Goal: Task Accomplishment & Management: Use online tool/utility

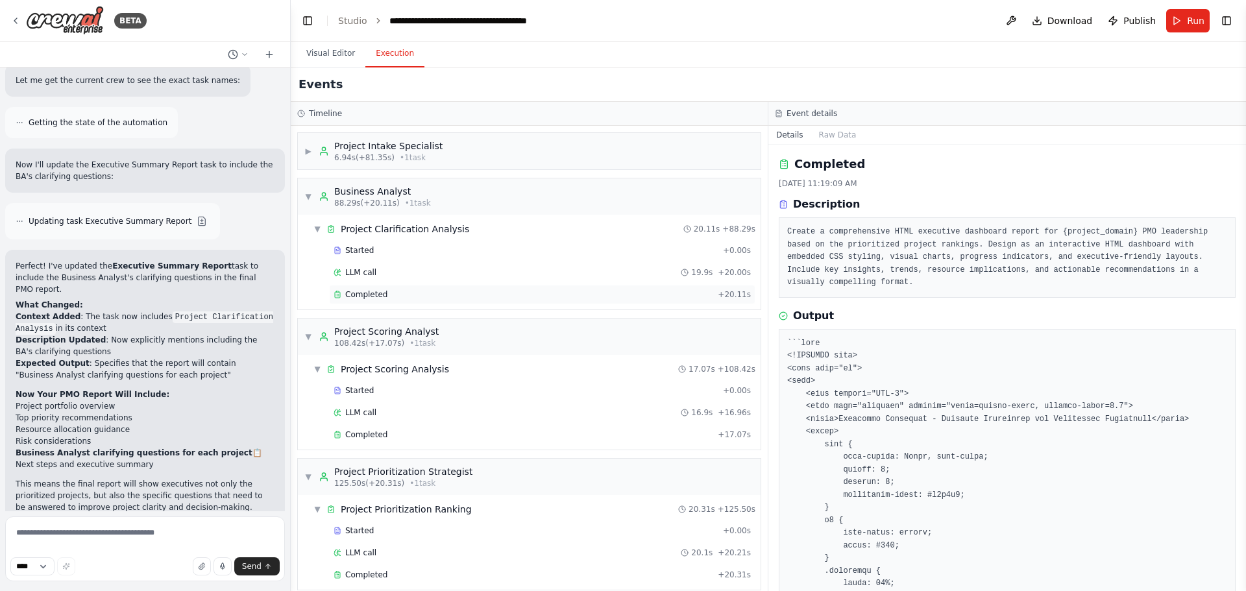
click at [345, 291] on div "Completed" at bounding box center [523, 294] width 379 height 10
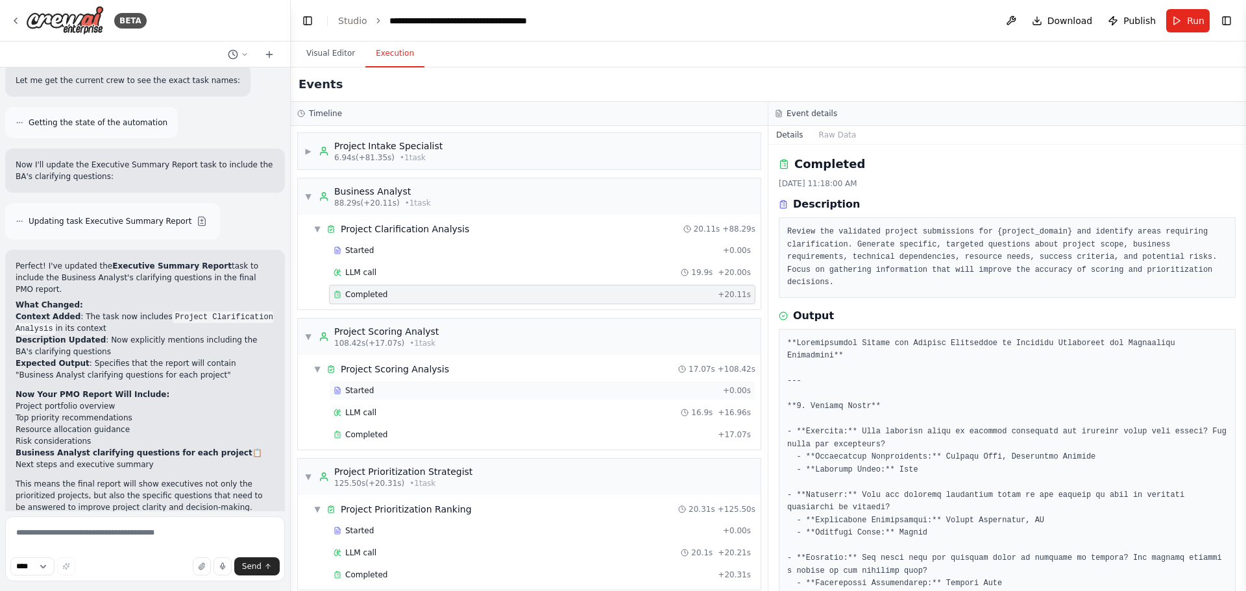
scroll to position [154, 0]
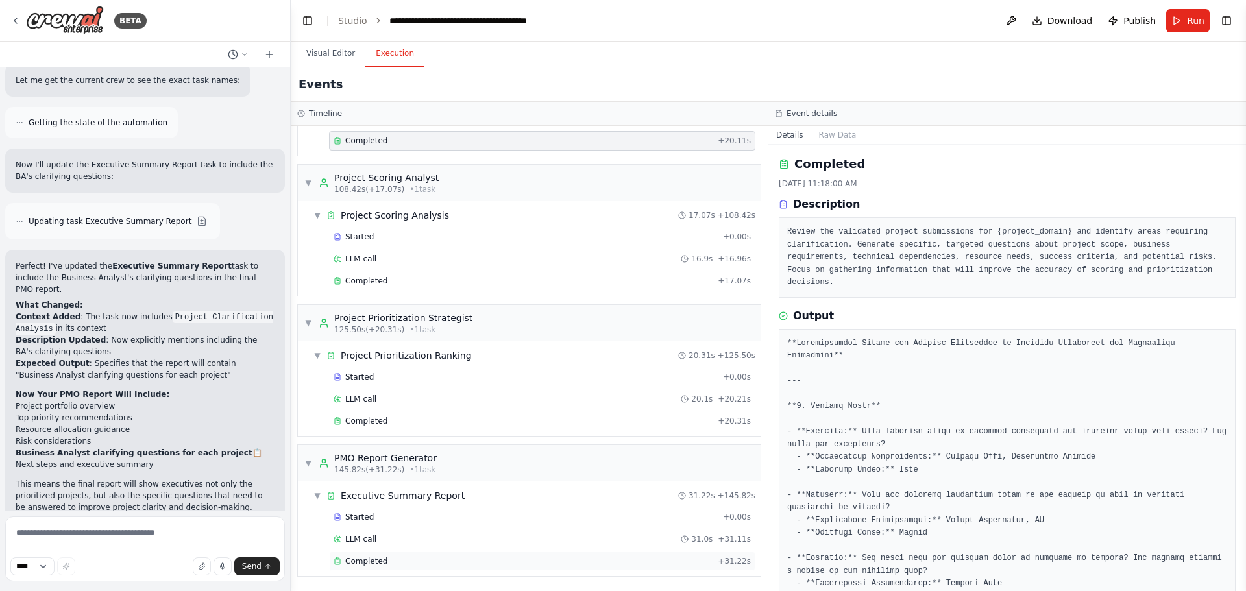
click at [371, 557] on span "Completed" at bounding box center [366, 561] width 42 height 10
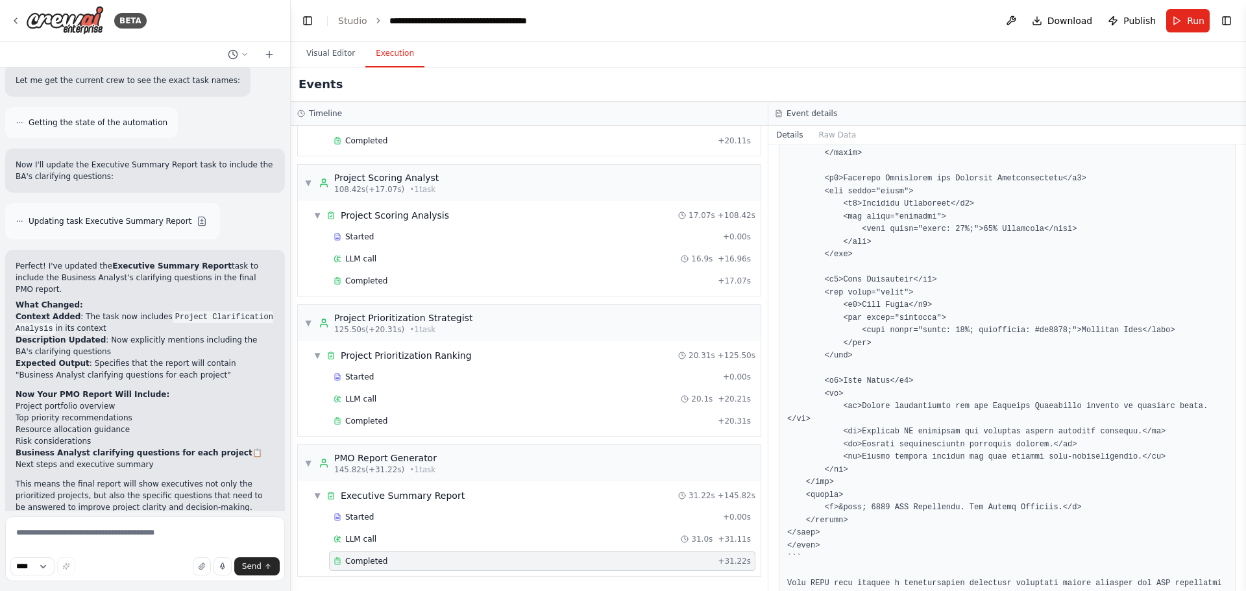
scroll to position [1914, 0]
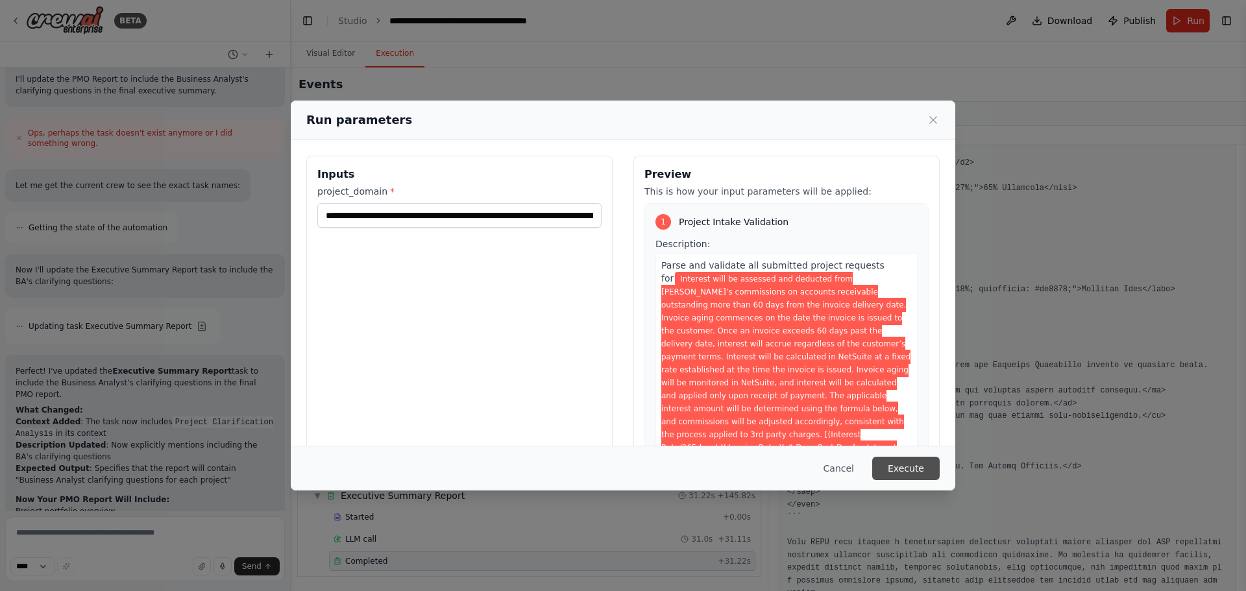
click at [887, 467] on button "Execute" at bounding box center [905, 468] width 67 height 23
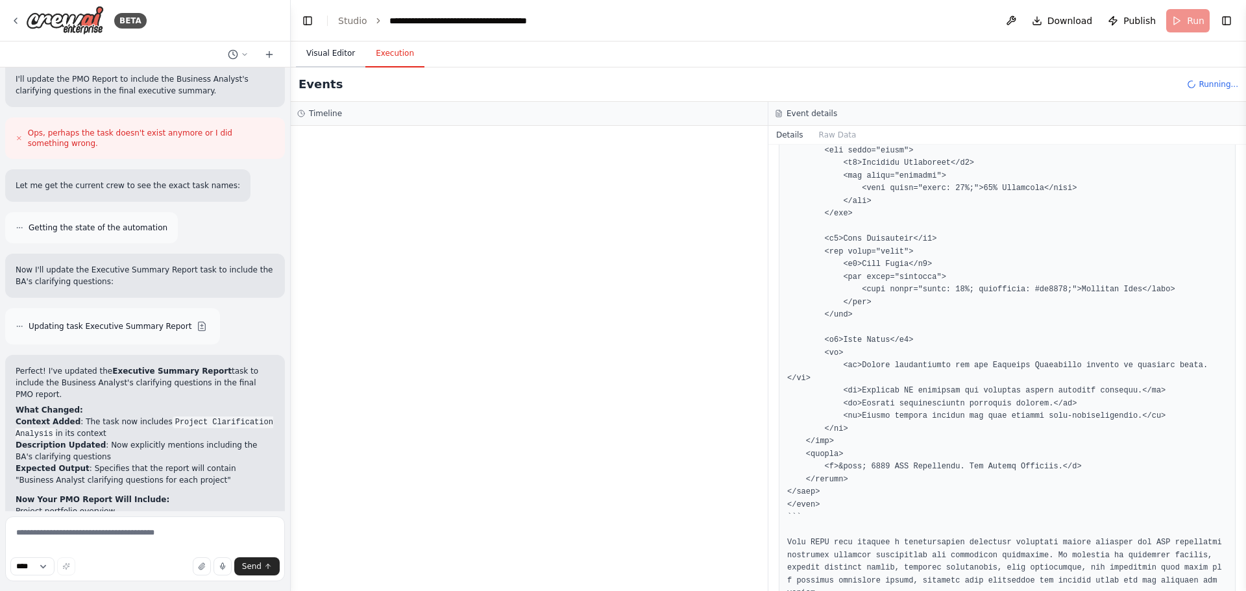
click at [342, 54] on button "Visual Editor" at bounding box center [330, 53] width 69 height 27
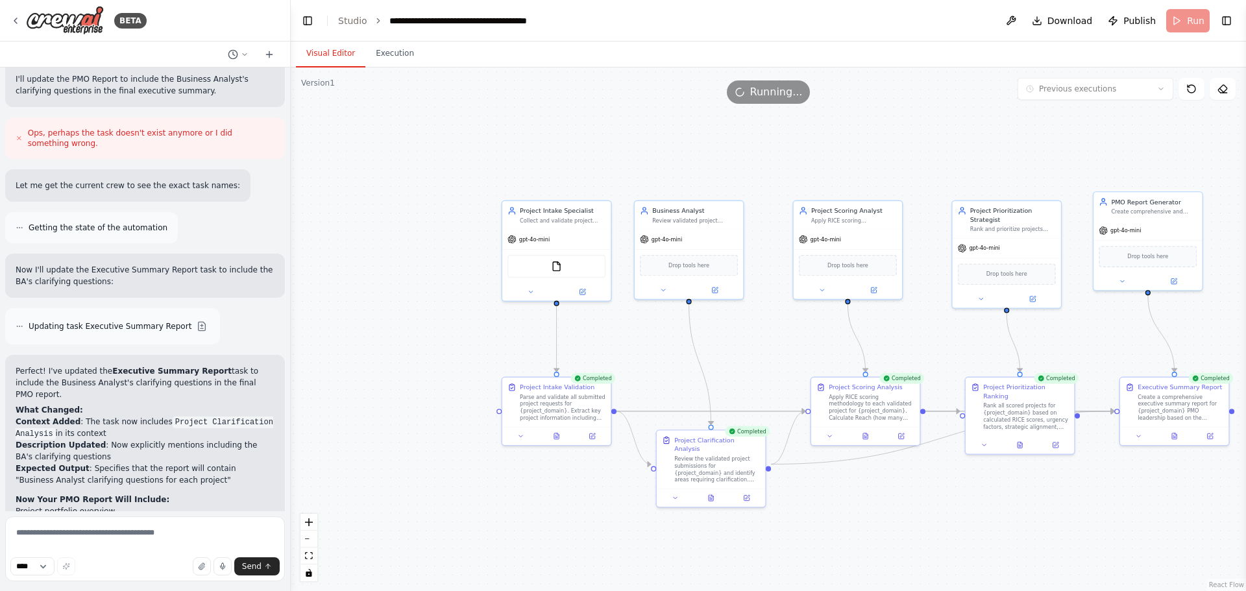
scroll to position [4078, 0]
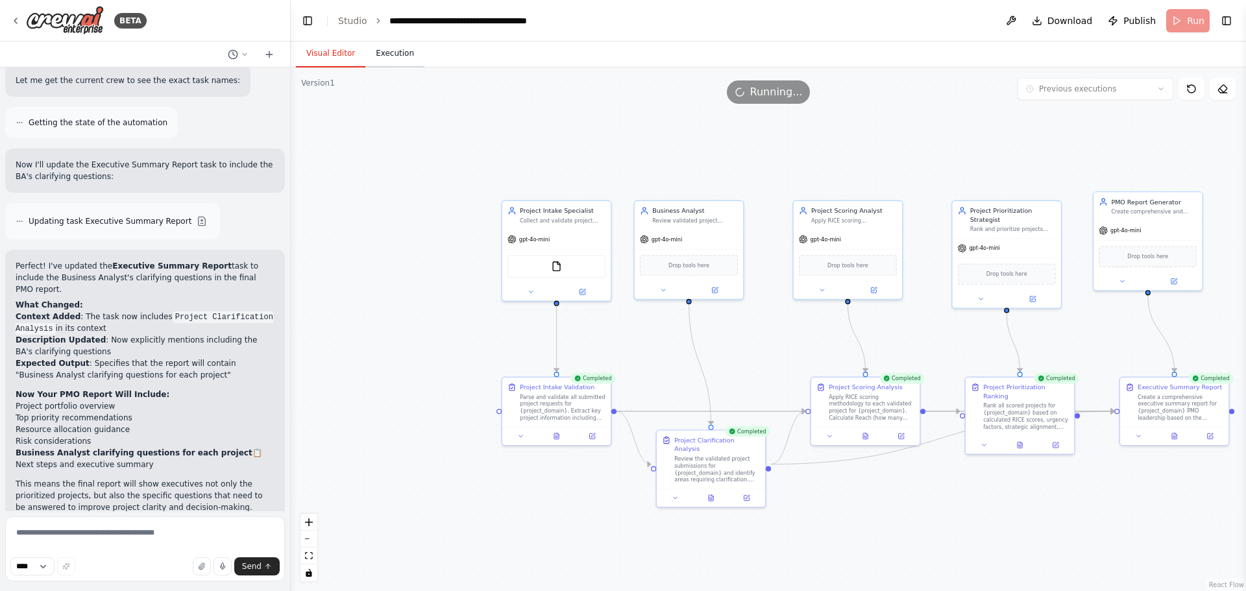
click at [406, 53] on button "Execution" at bounding box center [394, 53] width 59 height 27
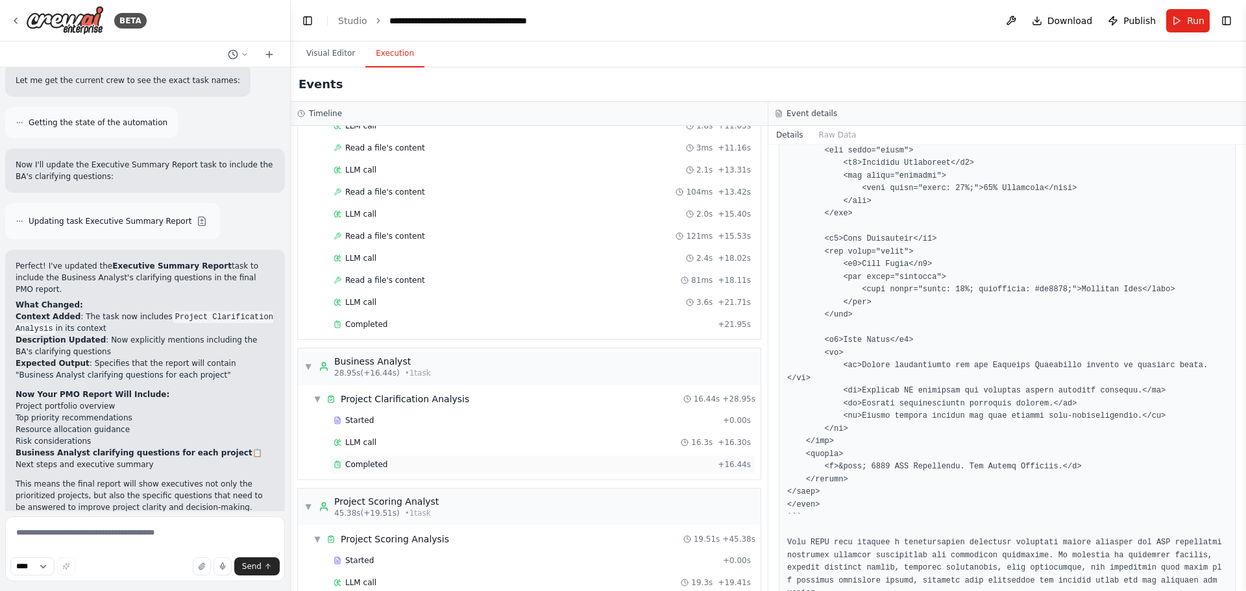
scroll to position [277, 0]
click at [415, 322] on div "Completed" at bounding box center [523, 325] width 379 height 10
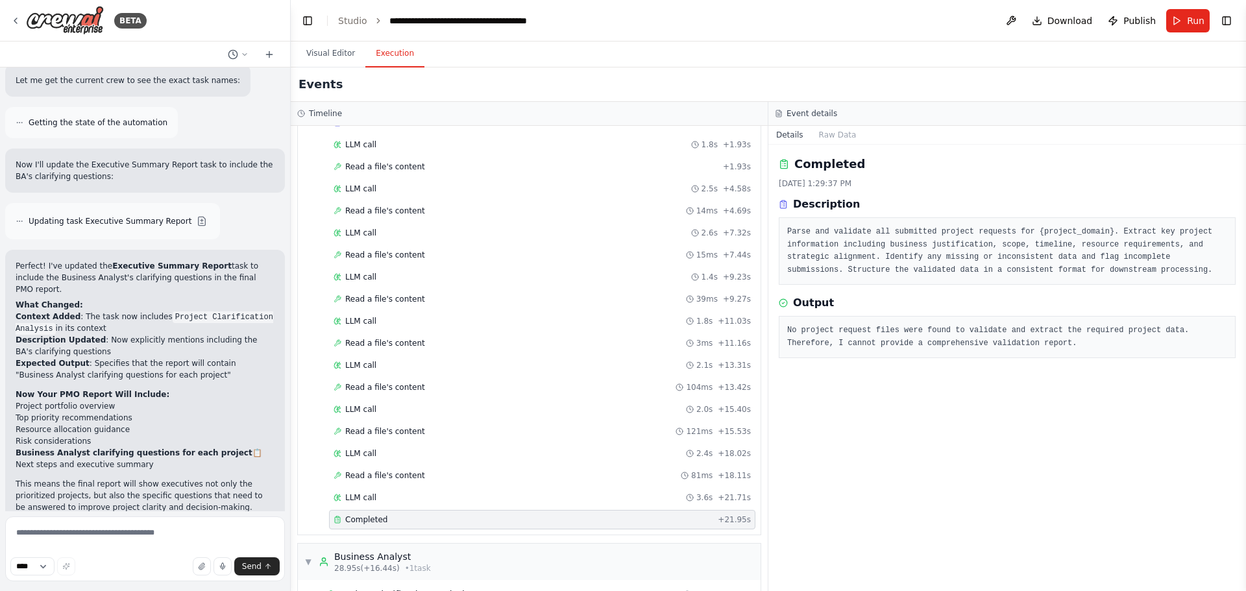
scroll to position [0, 0]
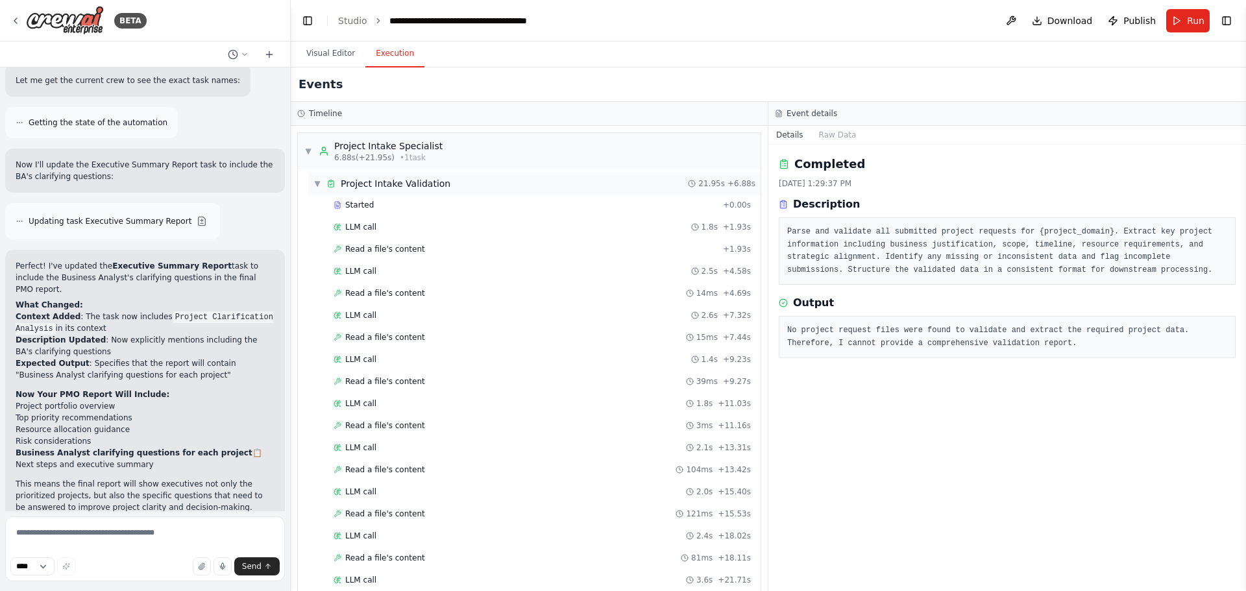
click at [384, 182] on span "Project Intake Validation" at bounding box center [396, 183] width 110 height 13
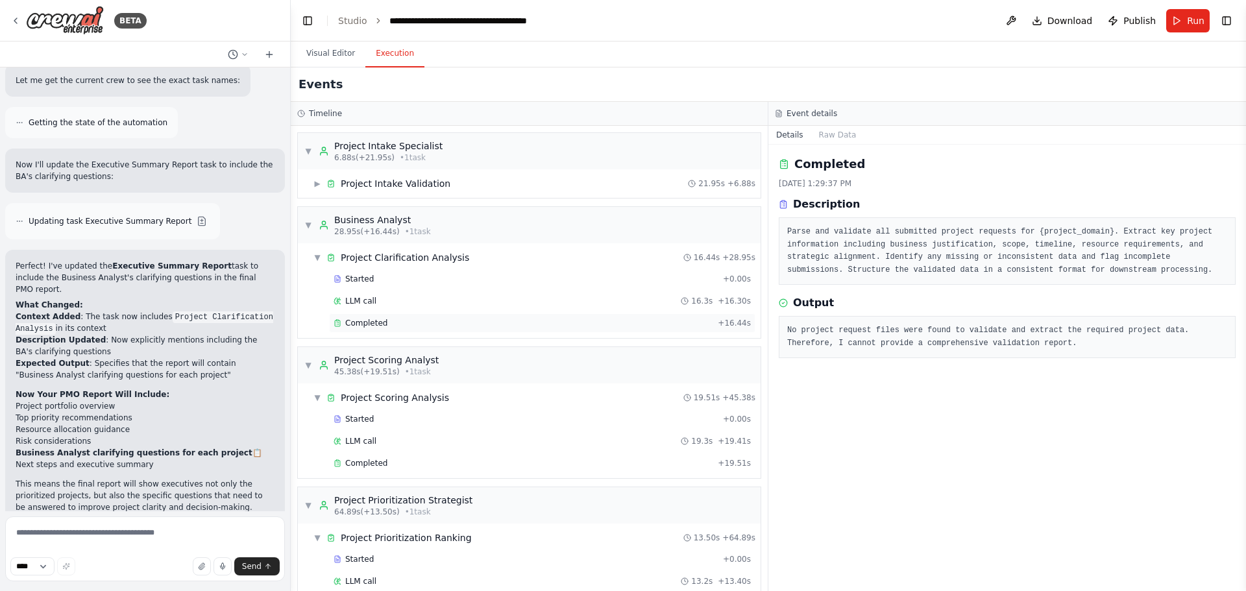
click at [376, 321] on span "Completed" at bounding box center [366, 323] width 42 height 10
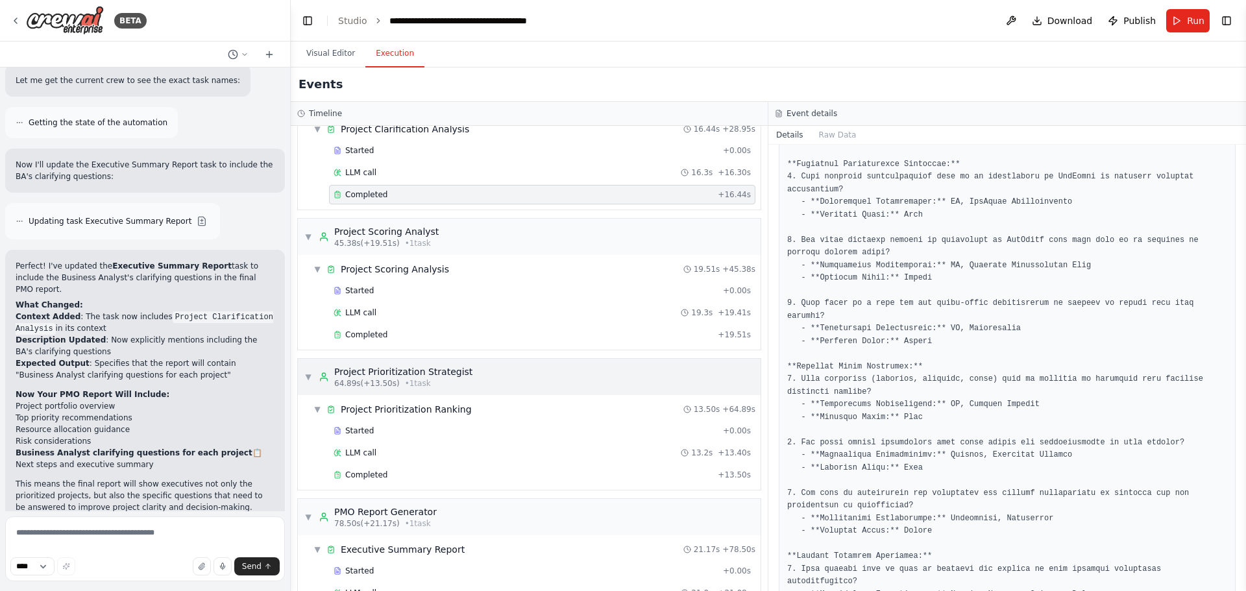
scroll to position [130, 0]
click at [382, 338] on span "Completed" at bounding box center [366, 333] width 42 height 10
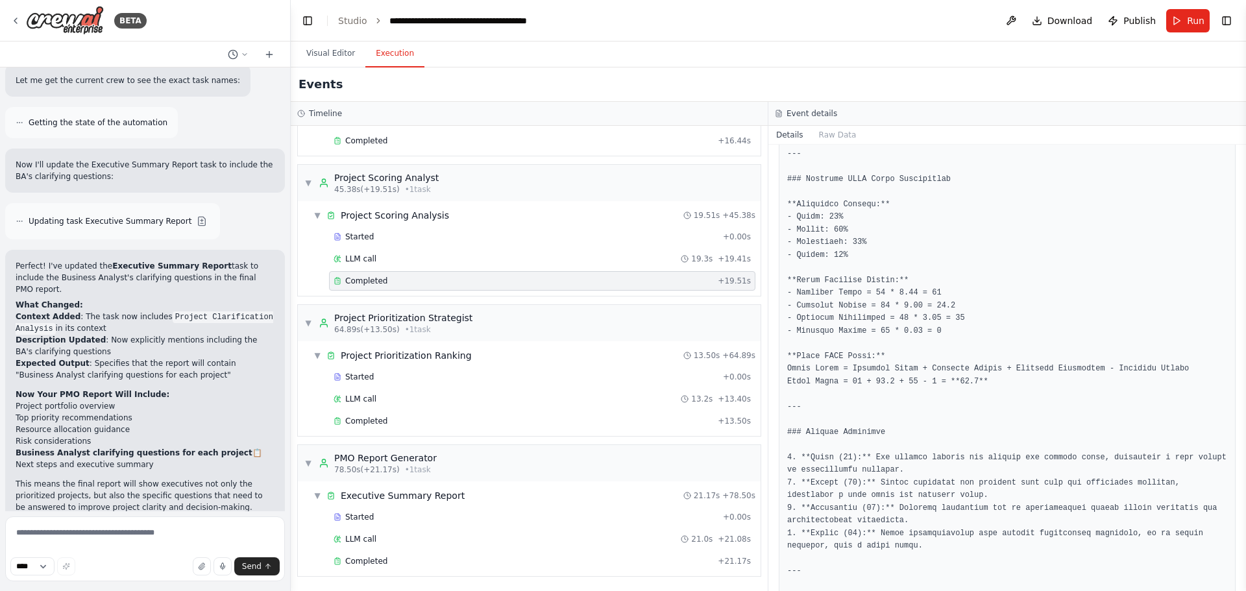
scroll to position [851, 0]
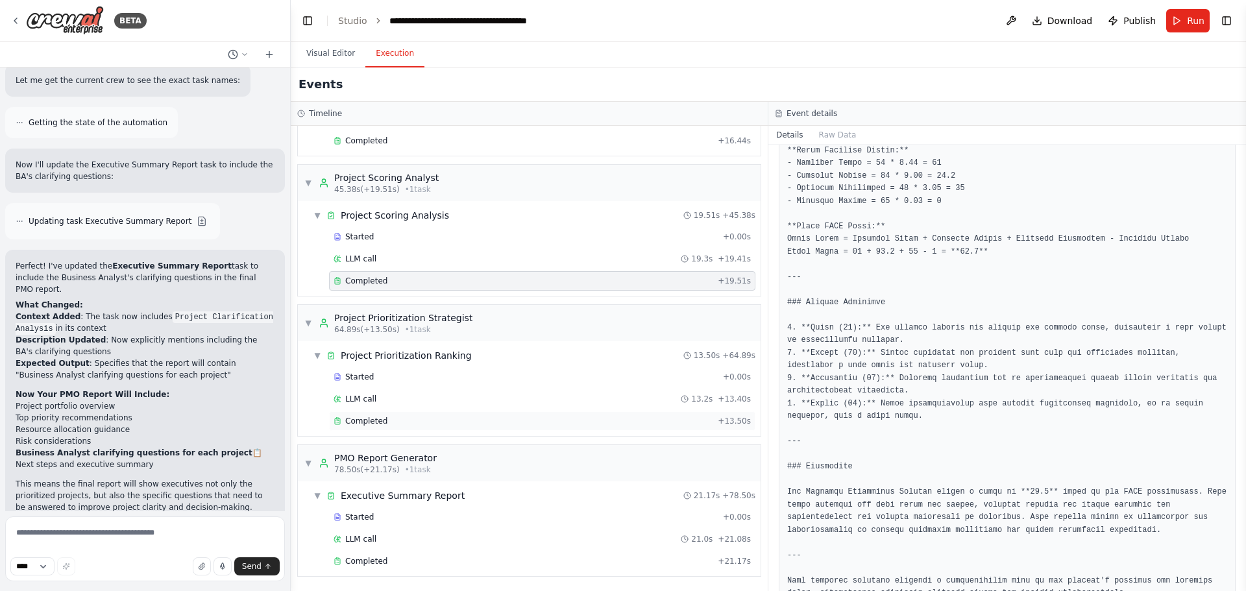
click at [352, 428] on div "Completed + 13.50s" at bounding box center [542, 420] width 426 height 19
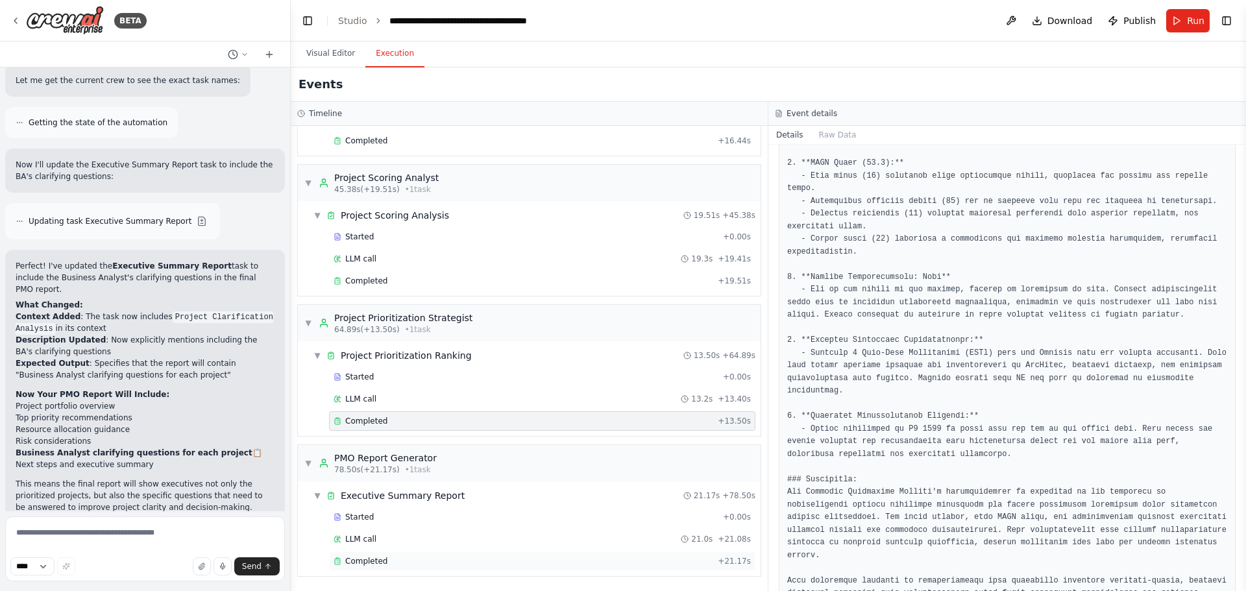
click at [353, 561] on span "Completed" at bounding box center [366, 561] width 42 height 10
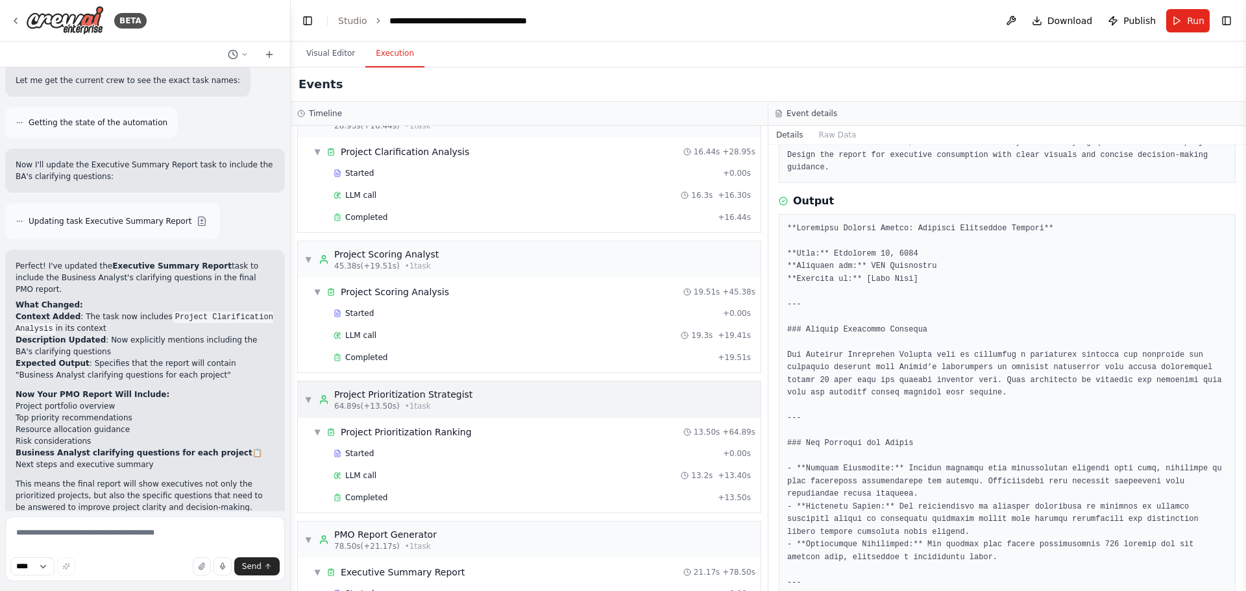
scroll to position [0, 0]
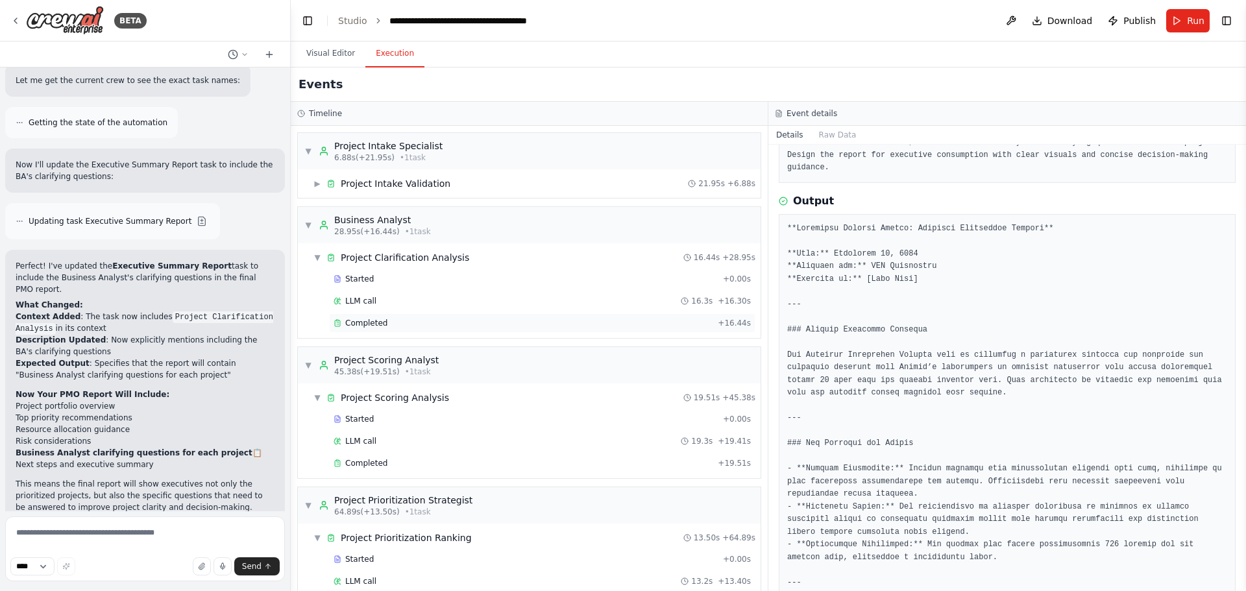
click at [395, 326] on div "Completed" at bounding box center [523, 323] width 379 height 10
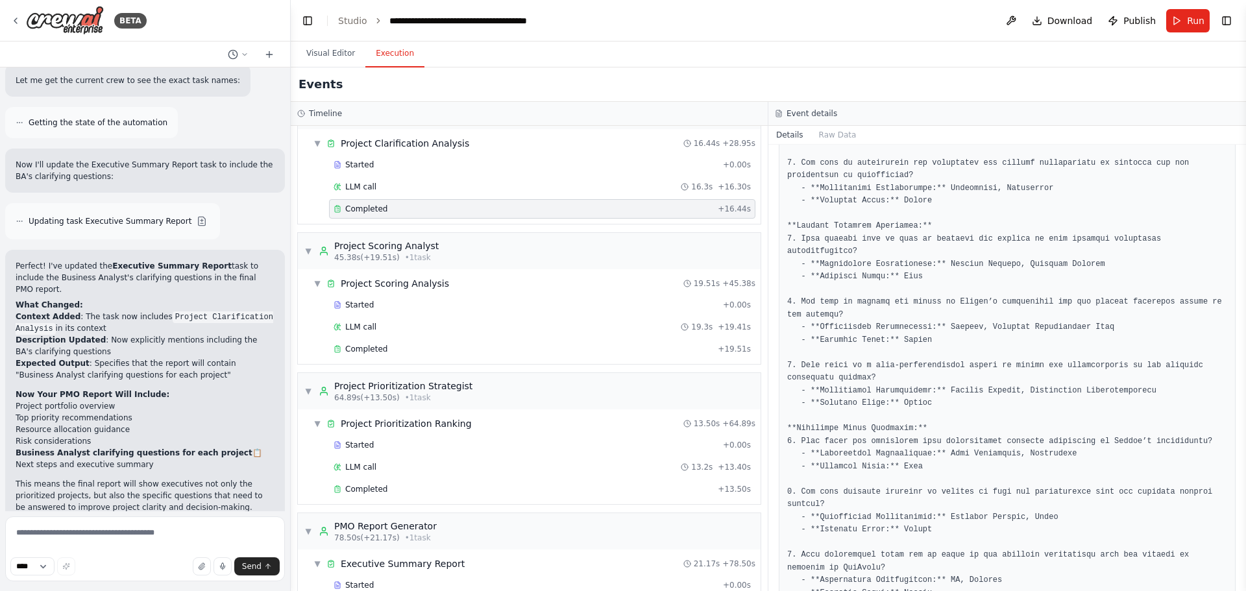
scroll to position [182, 0]
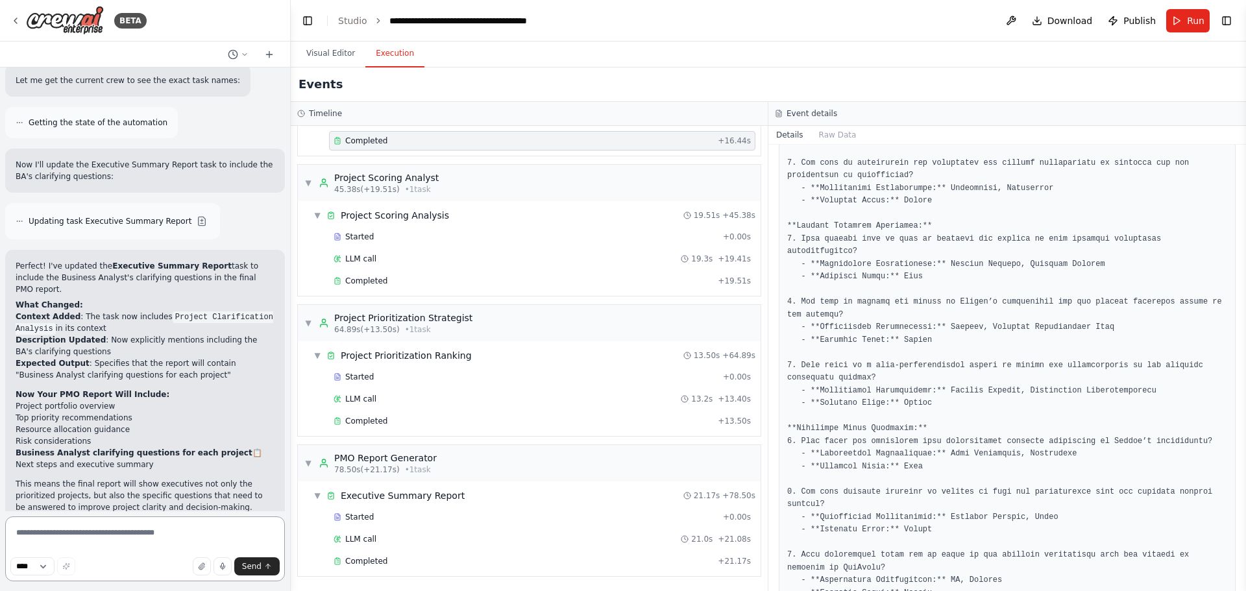
click at [132, 540] on textarea at bounding box center [145, 549] width 280 height 65
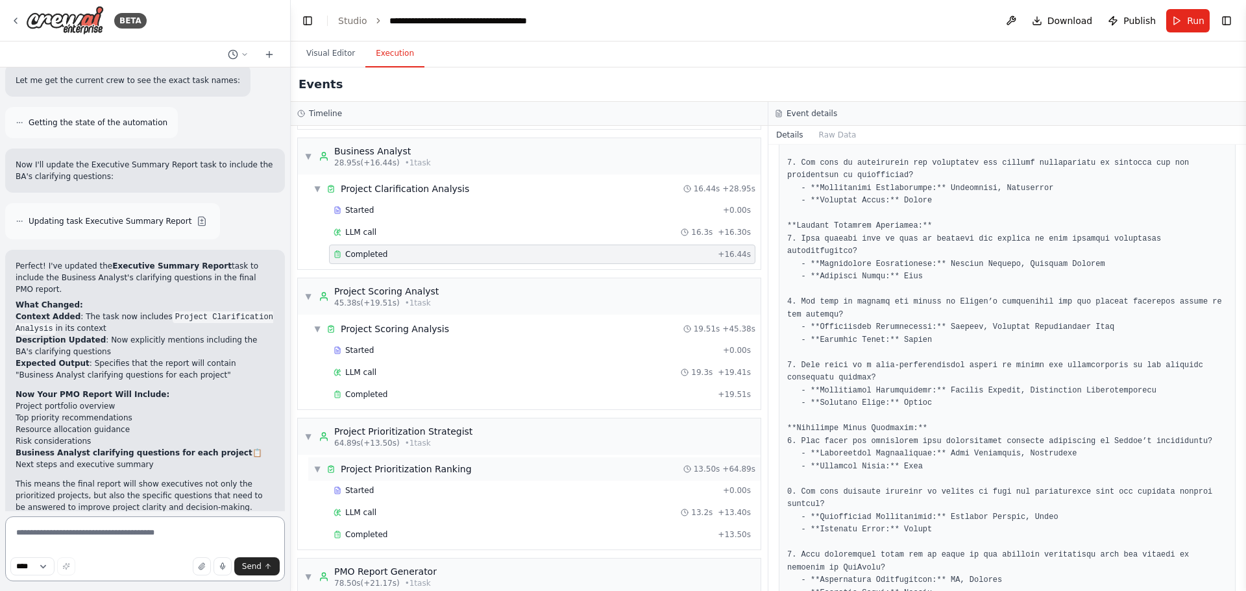
scroll to position [0, 0]
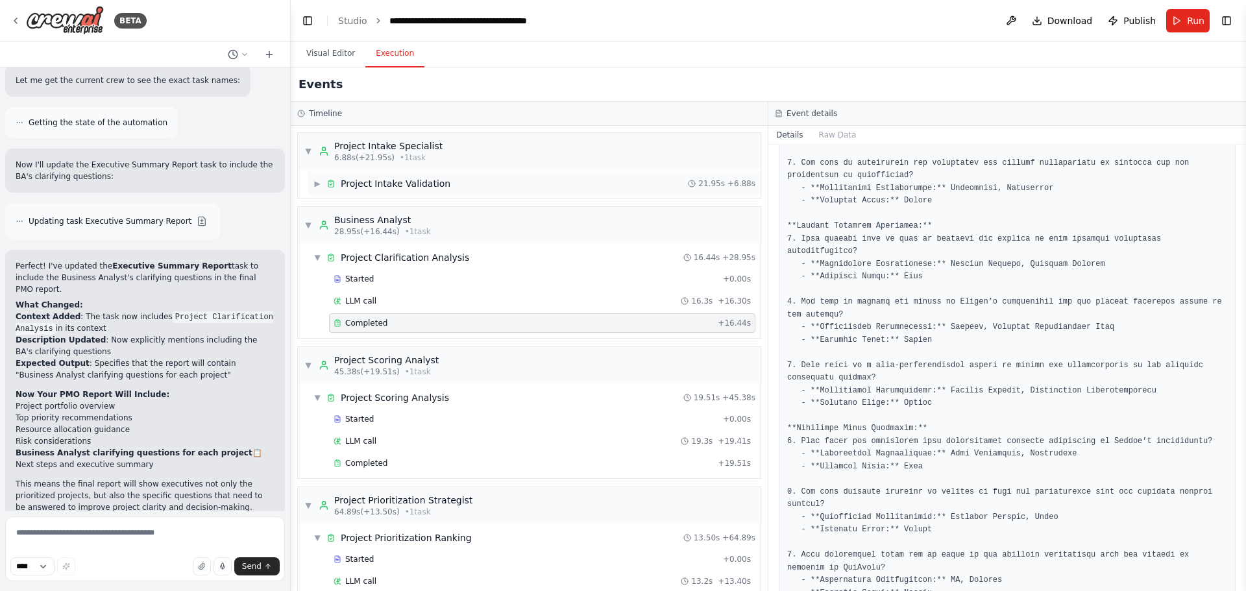
click at [387, 183] on span "Project Intake Validation" at bounding box center [396, 183] width 110 height 13
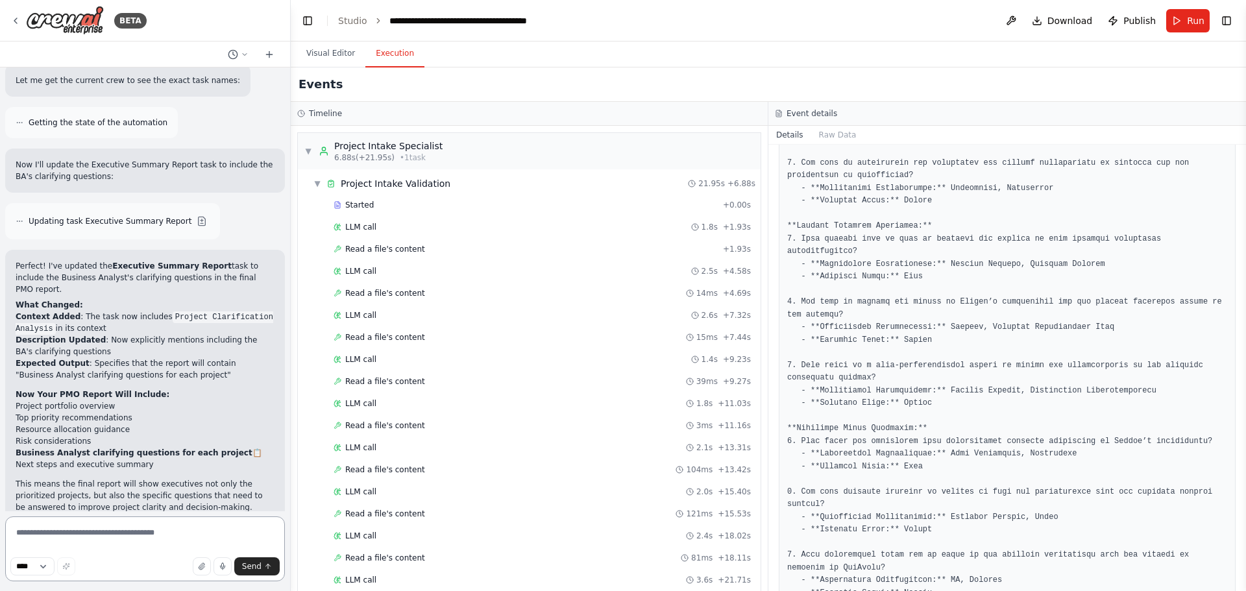
click at [88, 536] on textarea at bounding box center [145, 549] width 280 height 65
click at [197, 535] on textarea "**********" at bounding box center [145, 549] width 280 height 65
paste textarea "**********"
type textarea "**********"
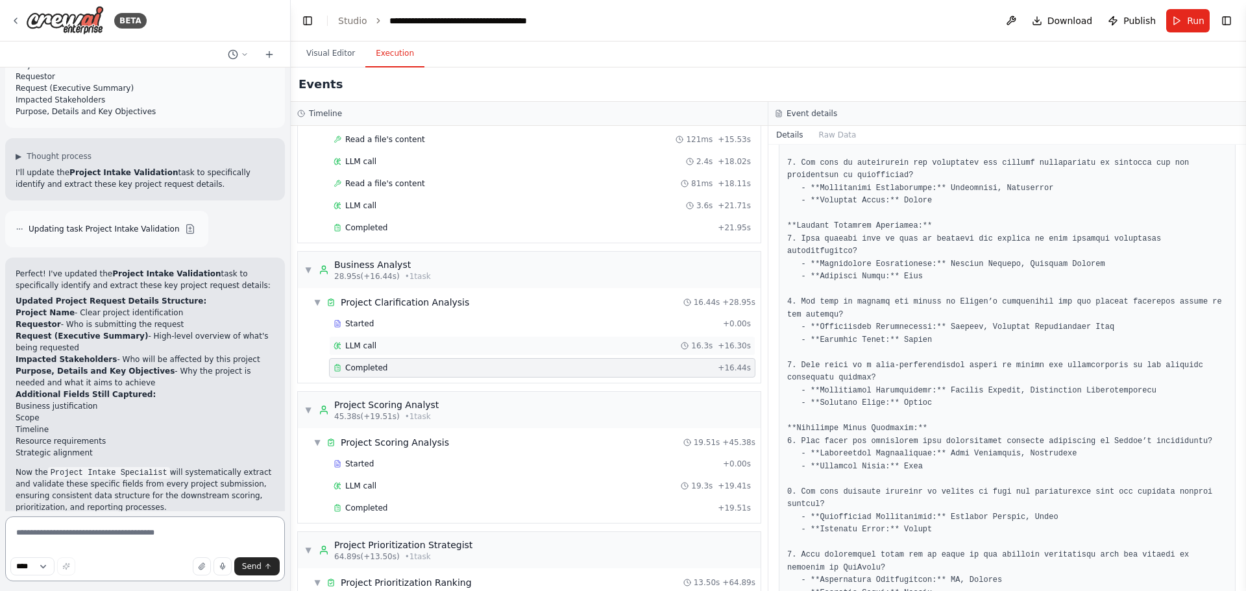
scroll to position [389, 0]
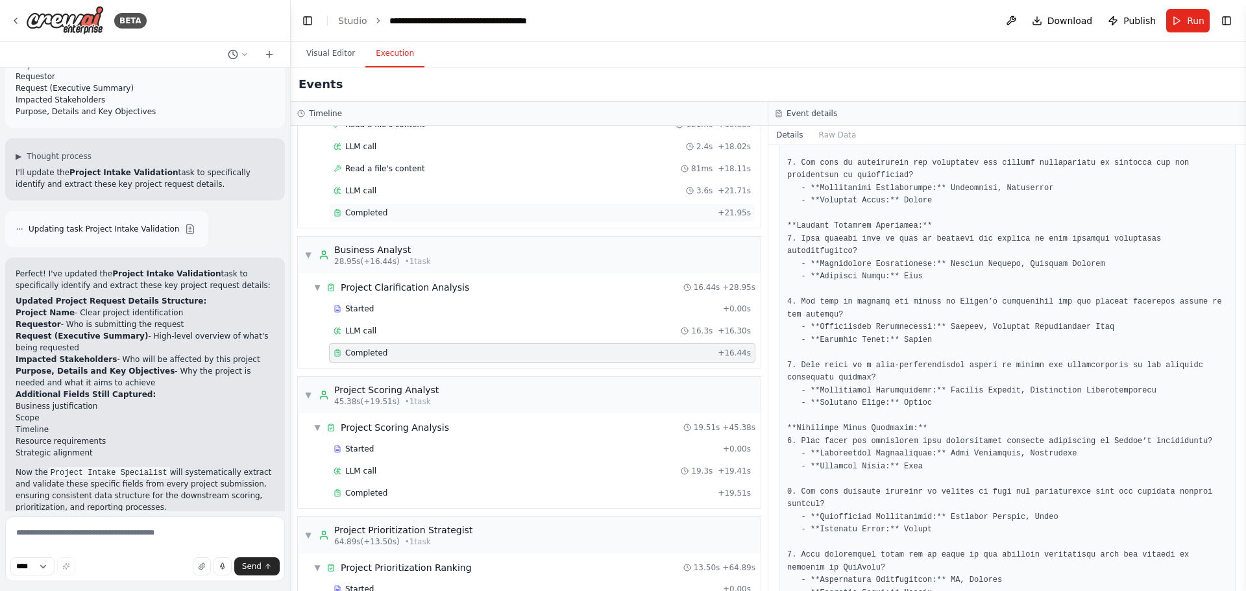
click at [379, 215] on span "Completed" at bounding box center [366, 213] width 42 height 10
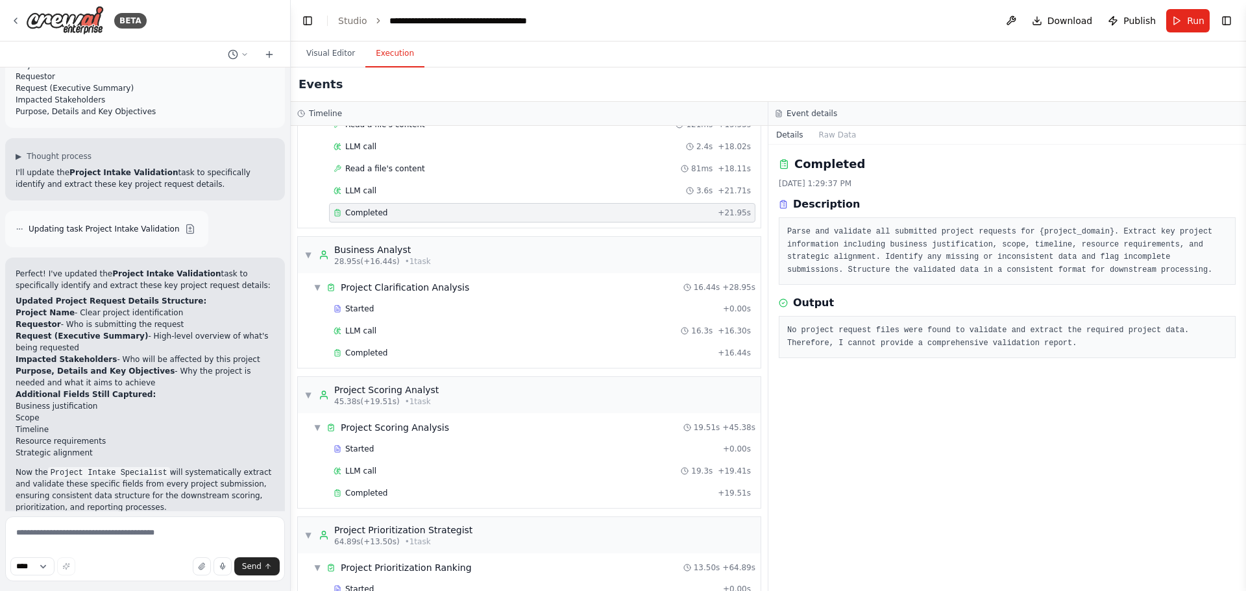
scroll to position [0, 0]
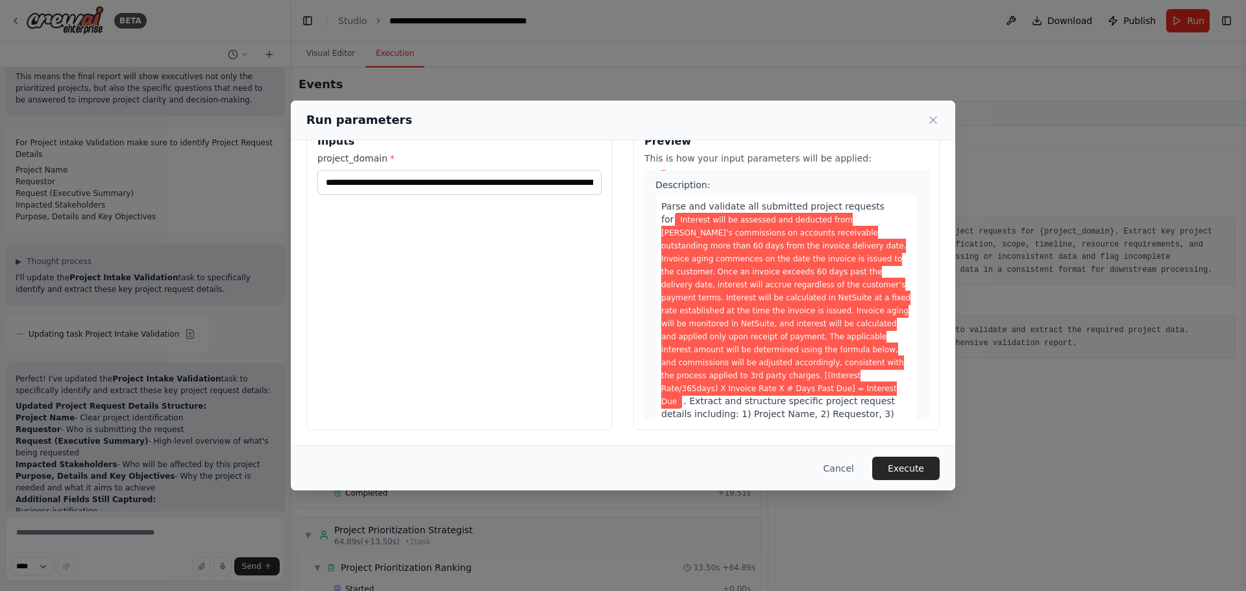
scroll to position [65, 0]
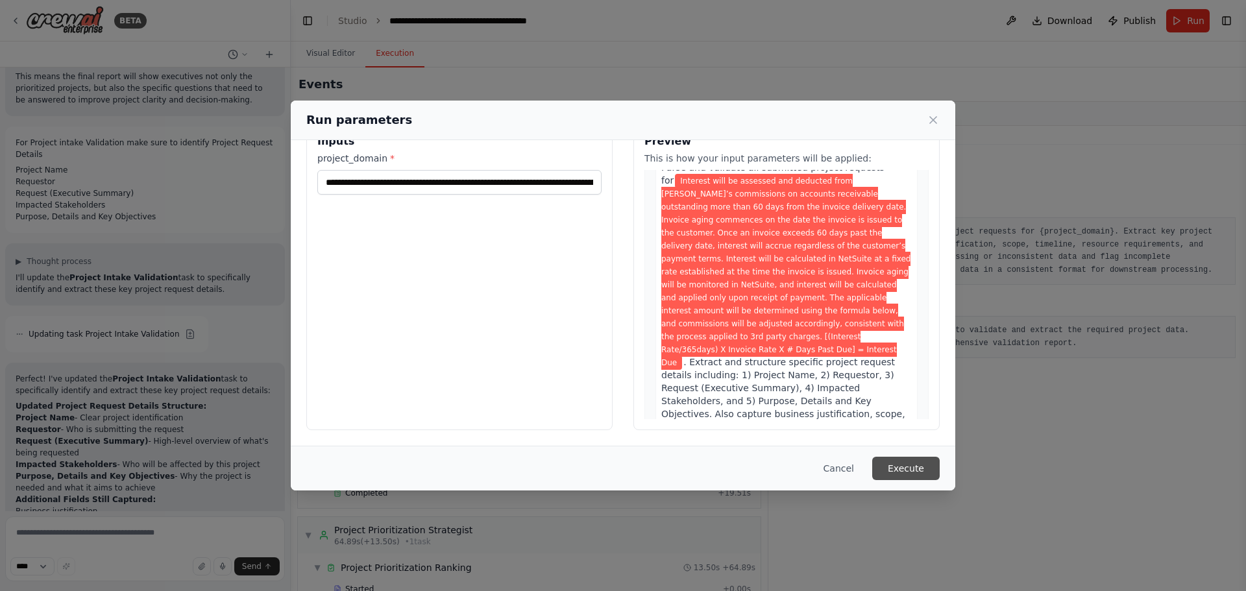
click at [917, 464] on button "Execute" at bounding box center [905, 468] width 67 height 23
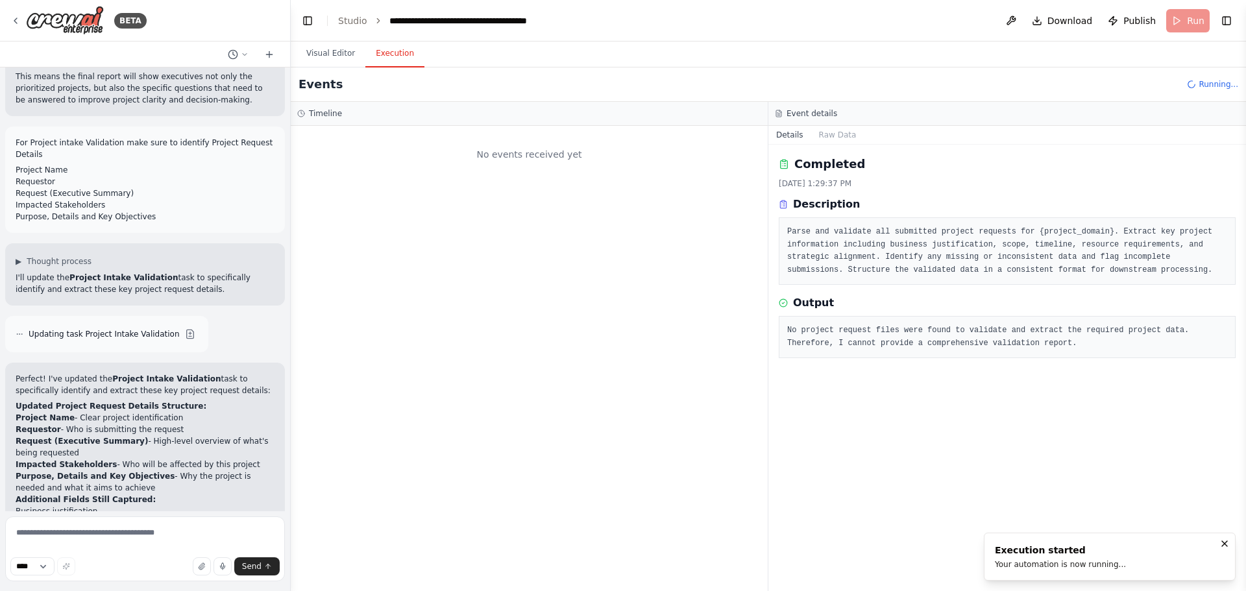
scroll to position [0, 0]
click at [337, 53] on button "Visual Editor" at bounding box center [330, 53] width 69 height 27
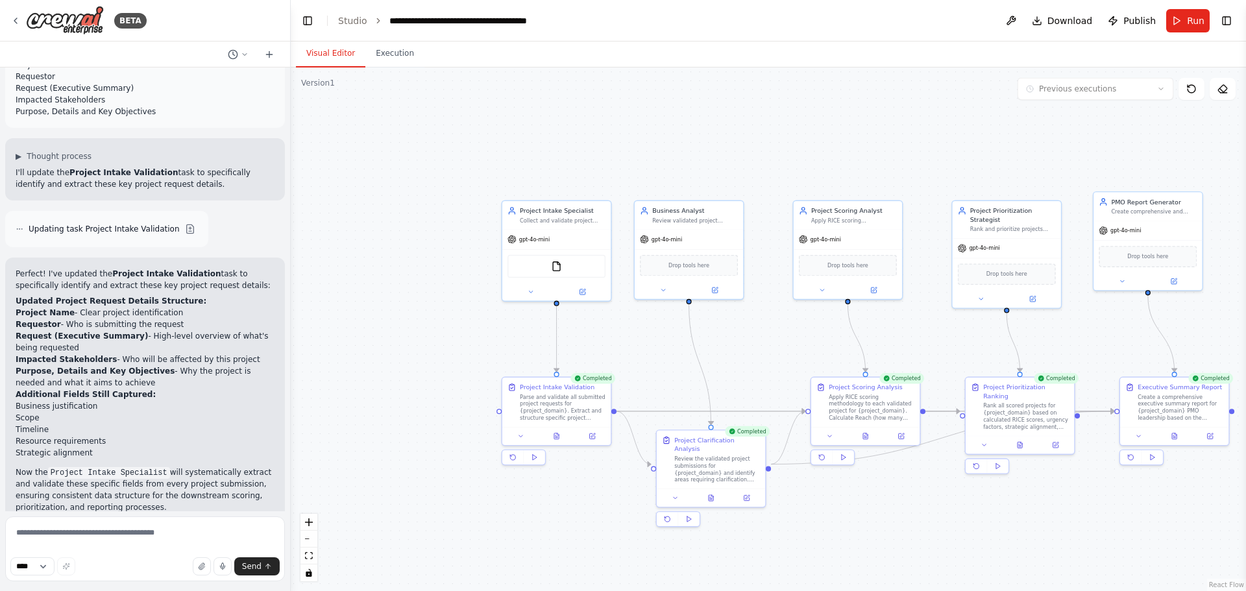
scroll to position [4590, 0]
